Goal: Check status: Check status

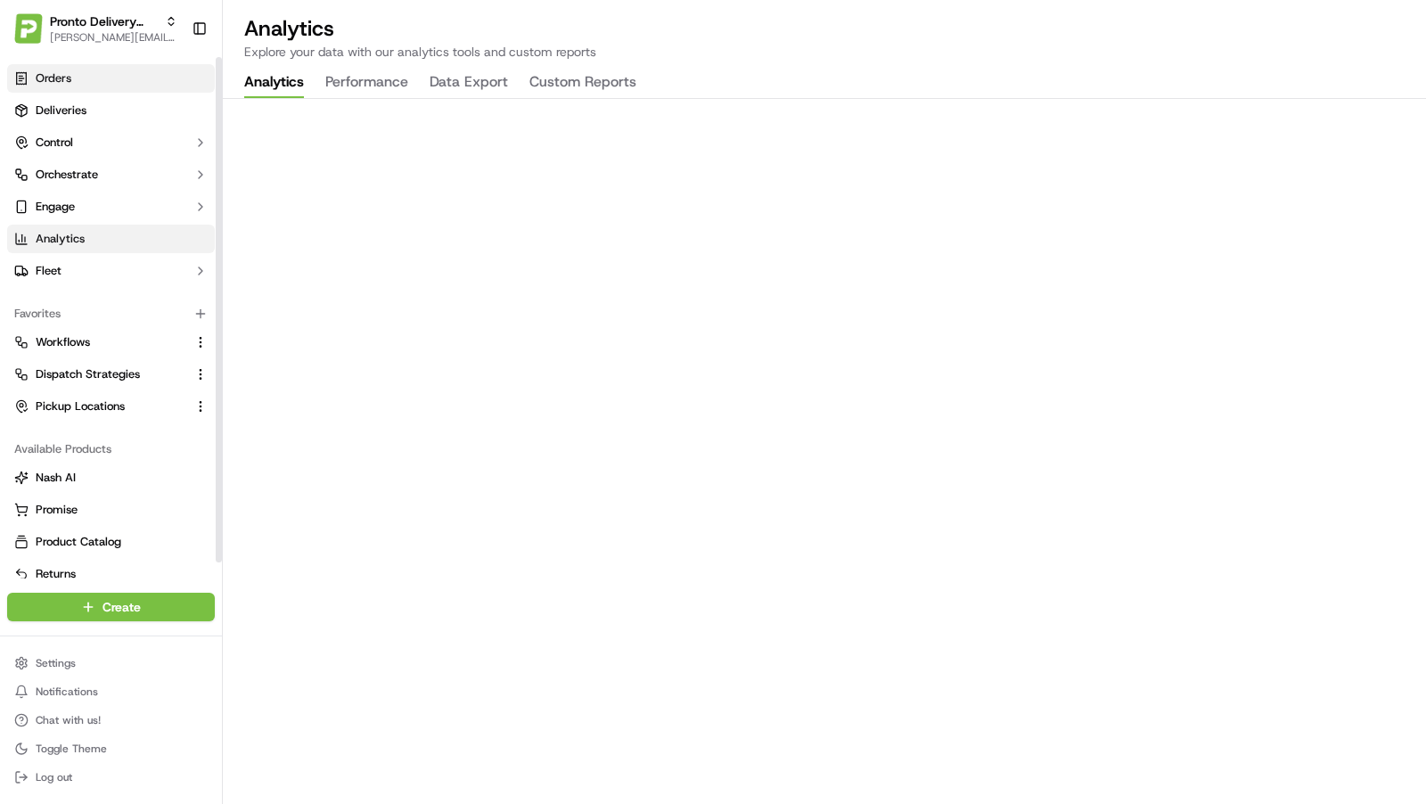
click at [79, 78] on link "Orders" at bounding box center [111, 78] width 208 height 29
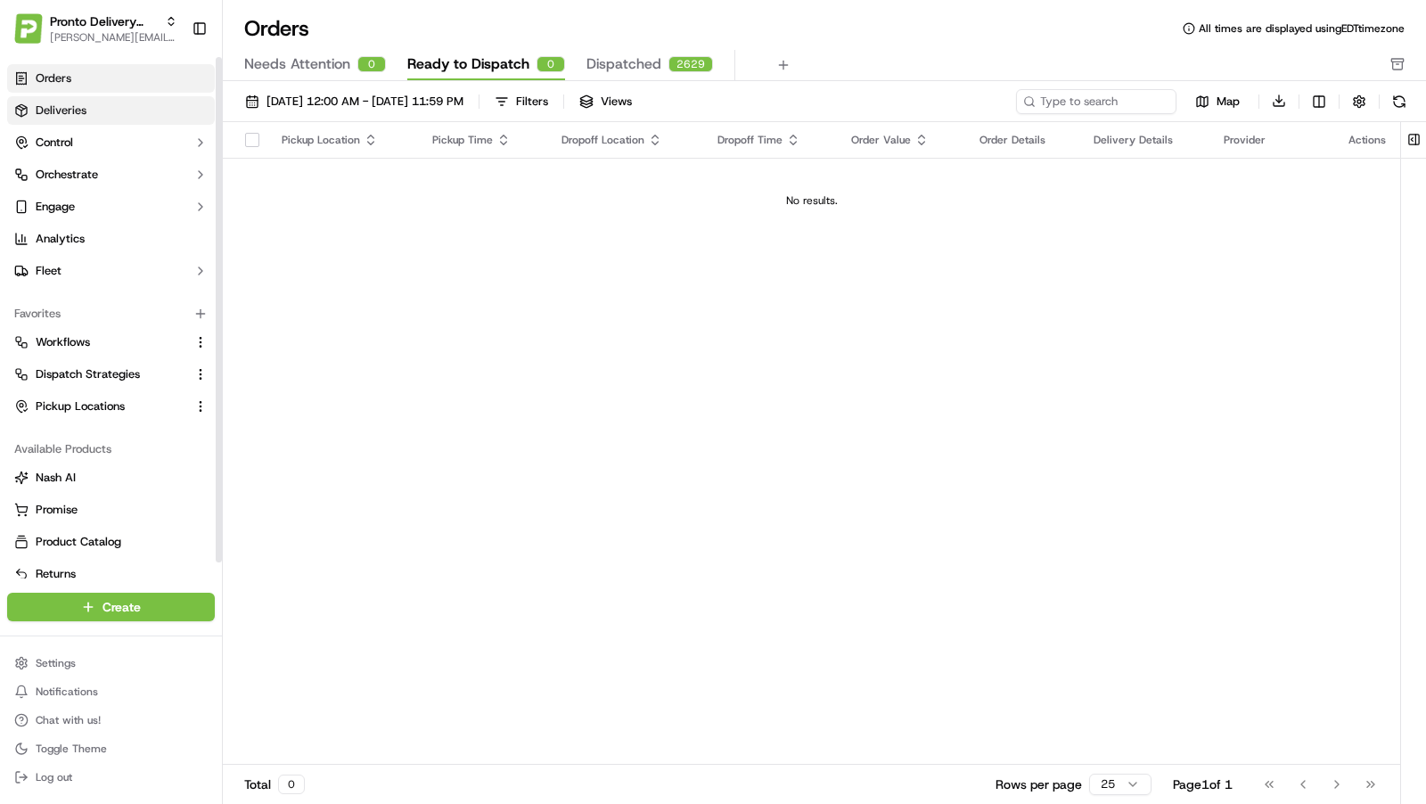
click at [93, 107] on link "Deliveries" at bounding box center [111, 110] width 208 height 29
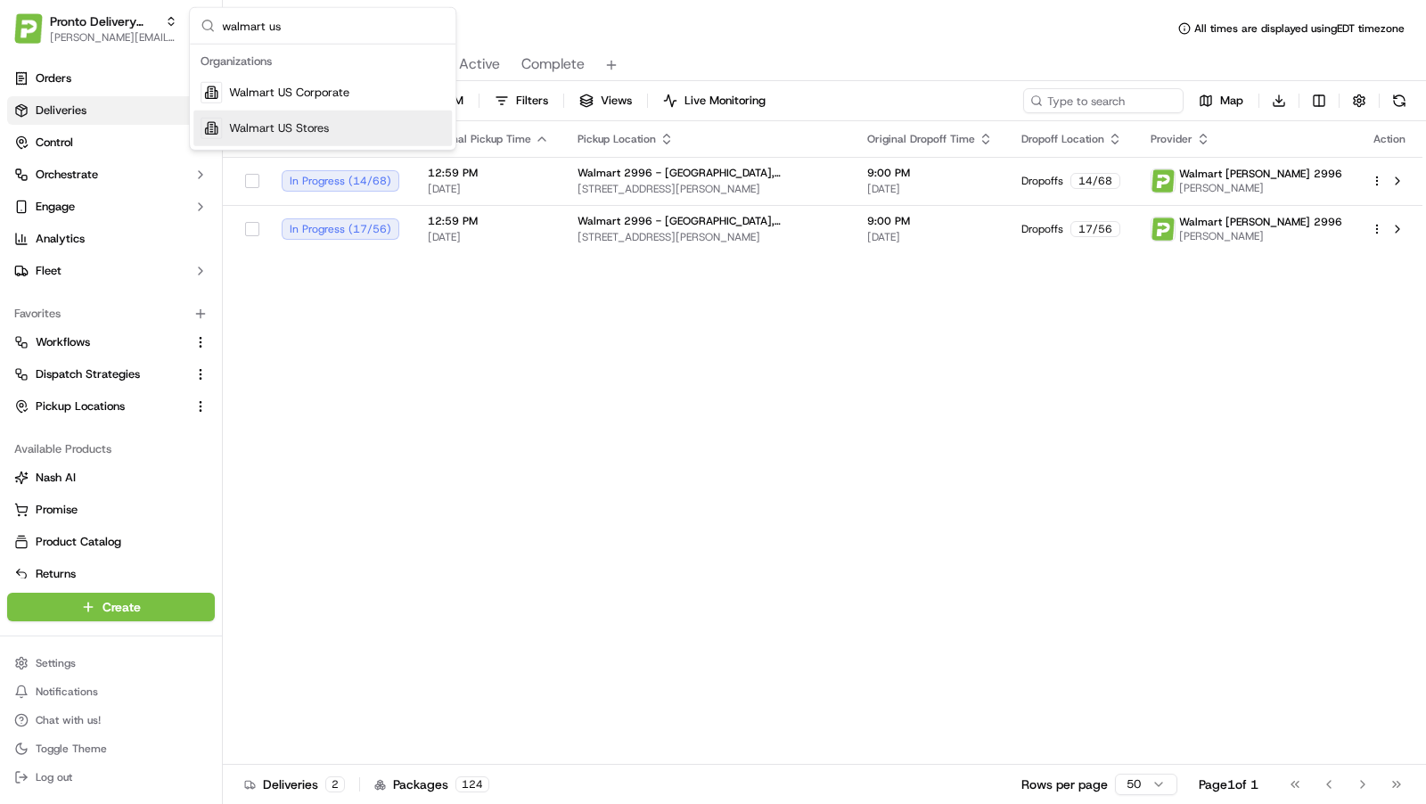
type input "walmart us"
click at [373, 138] on div "Walmart US Stores" at bounding box center [322, 128] width 258 height 36
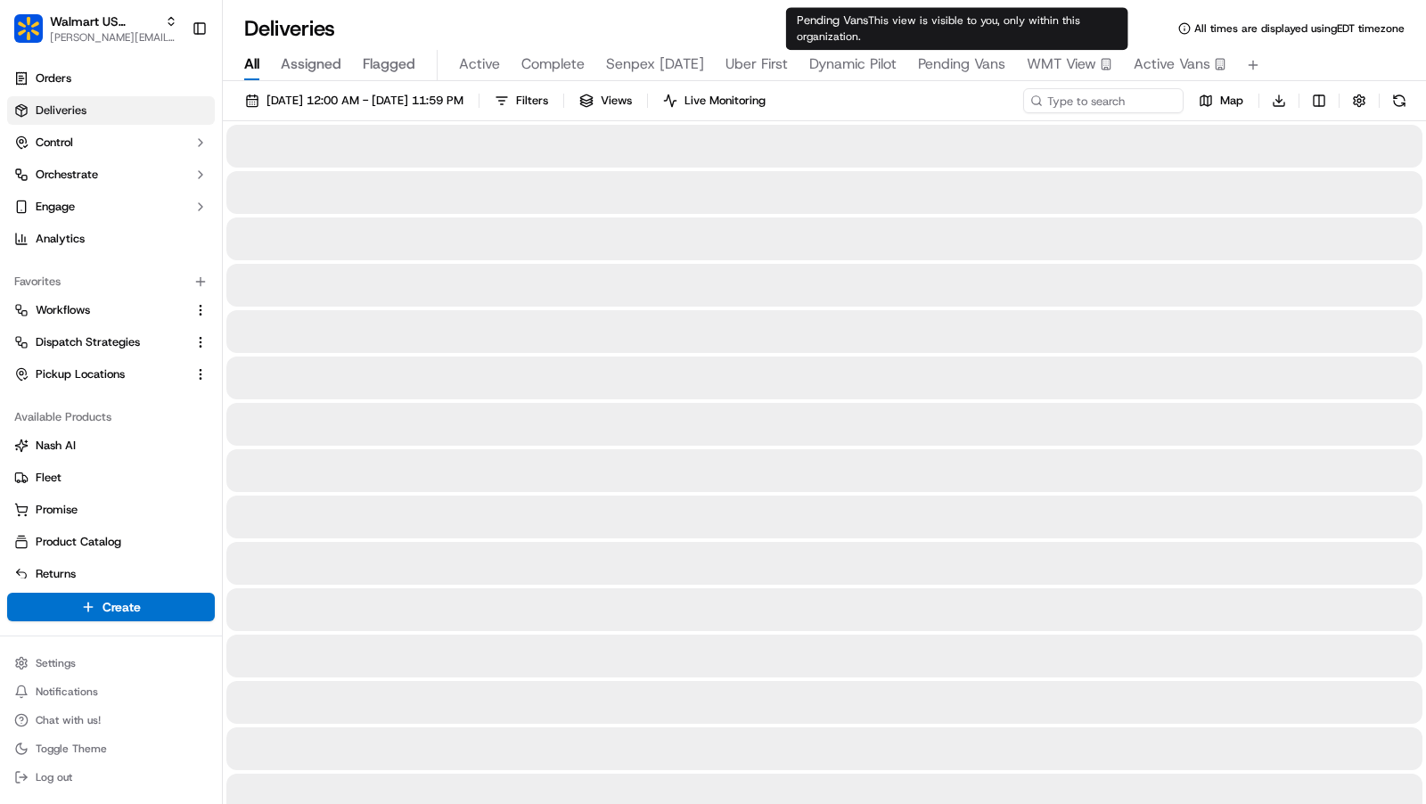
click at [1149, 61] on span "Active Vans" at bounding box center [1171, 63] width 77 height 21
